Goal: Information Seeking & Learning: Learn about a topic

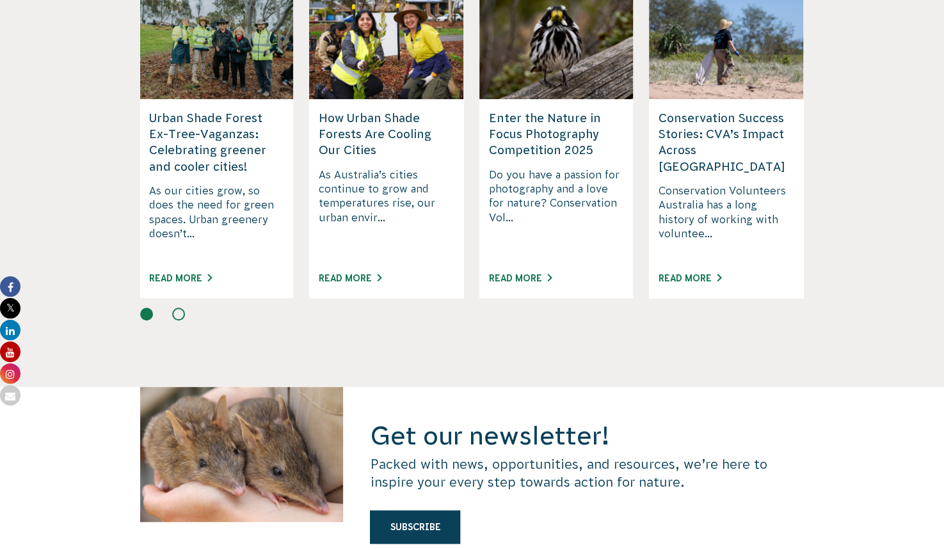
scroll to position [3233, 0]
click at [529, 273] on link "Read More" at bounding box center [520, 278] width 63 height 10
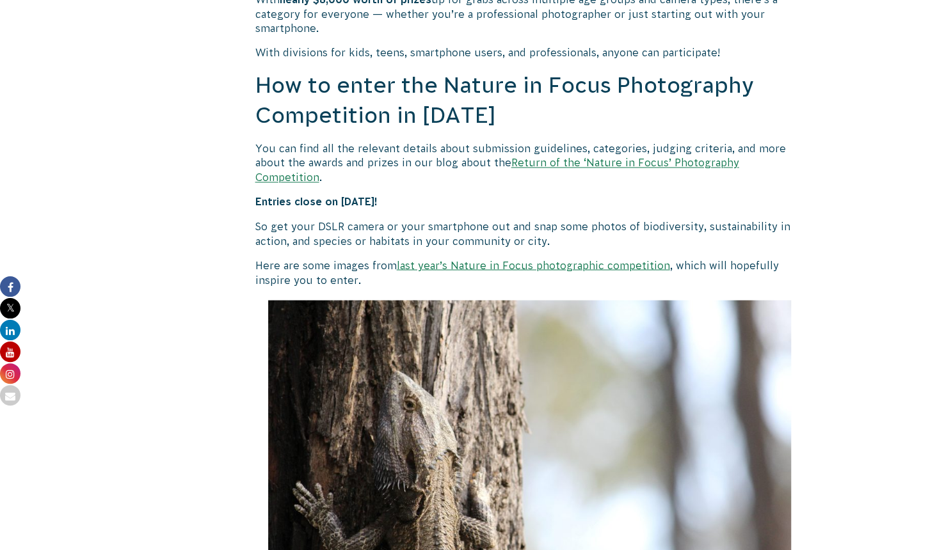
scroll to position [1183, 0]
click at [514, 258] on link "last year’s Nature in Focus photographic competition" at bounding box center [533, 264] width 273 height 12
